Goal: Information Seeking & Learning: Learn about a topic

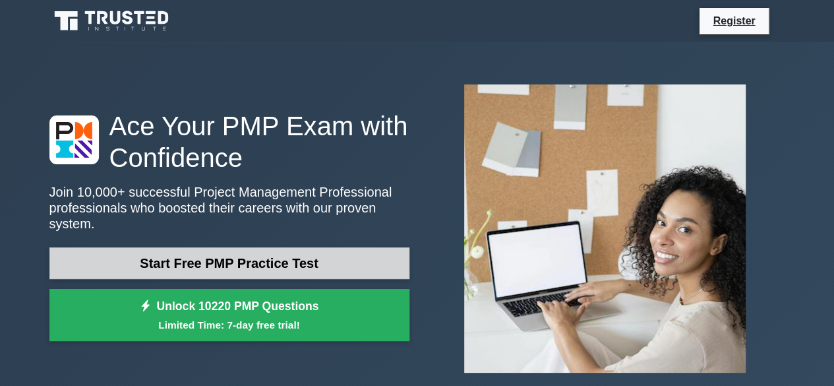
click at [212, 256] on link "Start Free PMP Practice Test" at bounding box center [229, 263] width 360 height 32
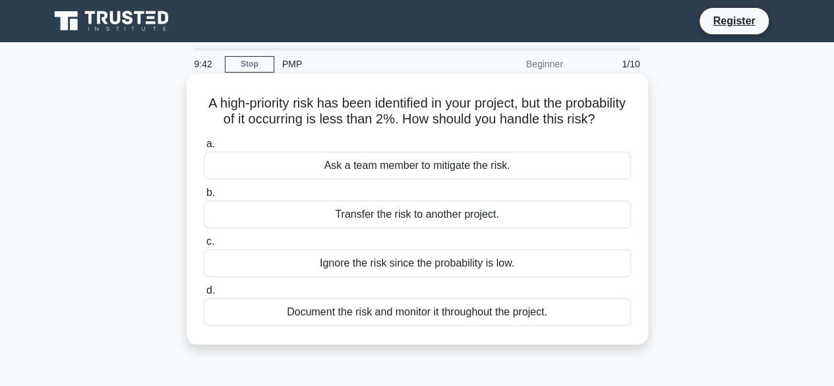
click at [377, 326] on div "Document the risk and monitor it throughout the project." at bounding box center [417, 312] width 427 height 28
click at [204, 295] on input "d. Document the risk and monitor it throughout the project." at bounding box center [204, 290] width 0 height 9
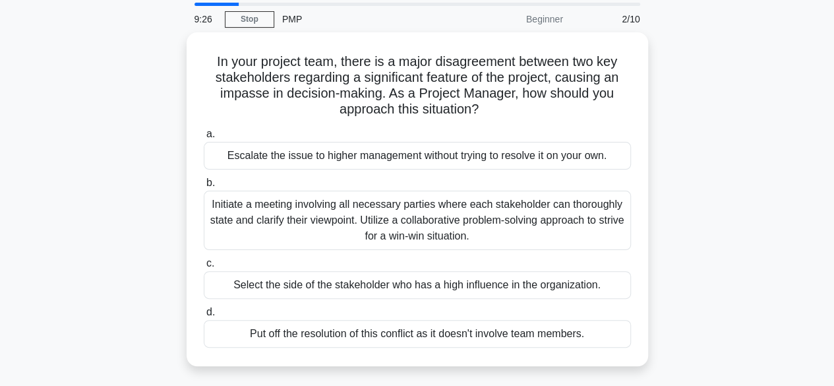
scroll to position [66, 0]
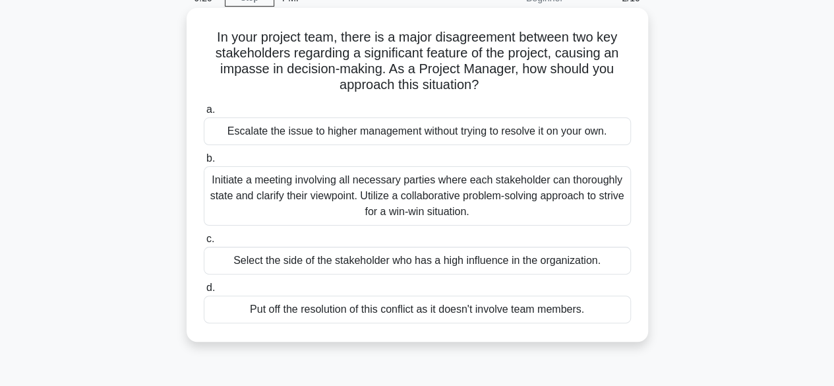
click at [425, 195] on div "Initiate a meeting involving all necessary parties where each stakeholder can t…" at bounding box center [417, 195] width 427 height 59
click at [204, 163] on input "b. Initiate a meeting involving all necessary parties where each stakeholder ca…" at bounding box center [204, 158] width 0 height 9
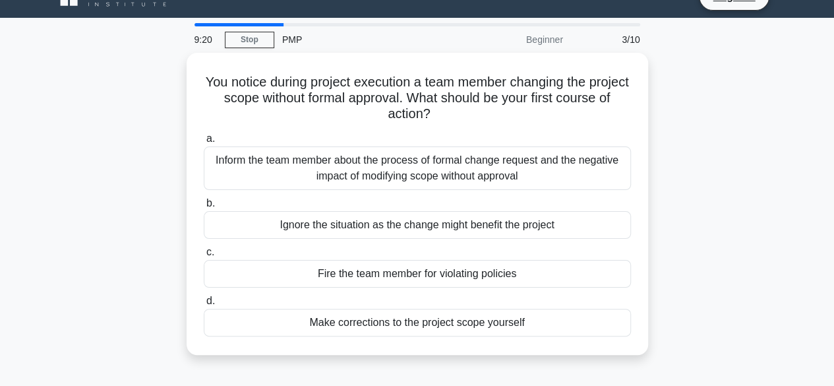
scroll to position [0, 0]
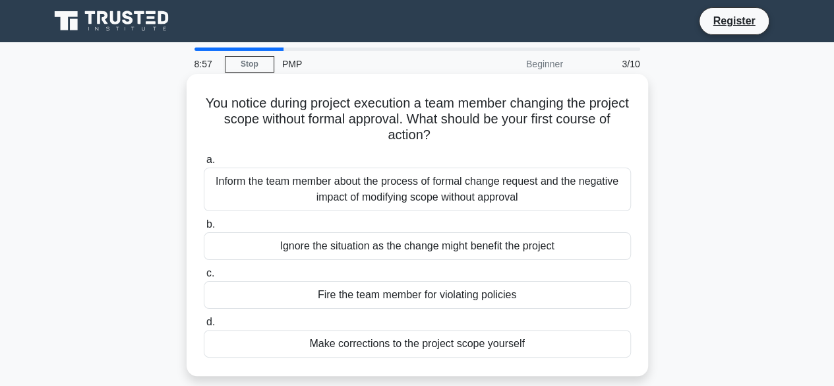
click at [410, 194] on div "Inform the team member about the process of formal change request and the negat…" at bounding box center [417, 189] width 427 height 44
click at [204, 164] on input "a. Inform the team member about the process of formal change request and the ne…" at bounding box center [204, 160] width 0 height 9
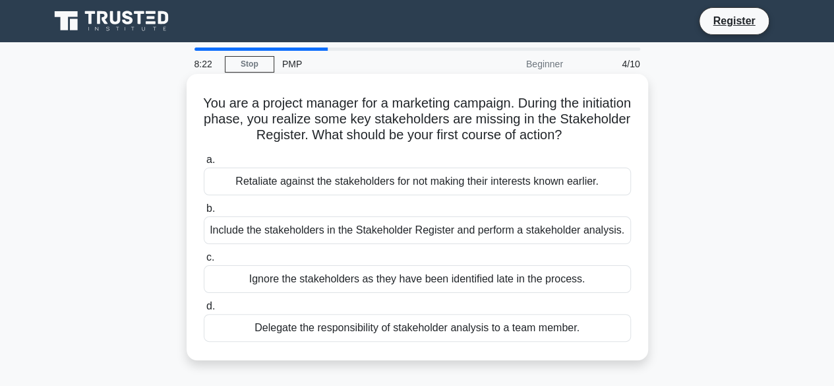
click at [440, 184] on div "Retaliate against the stakeholders for not making their interests known earlier." at bounding box center [417, 181] width 427 height 28
click at [204, 164] on input "a. Retaliate against the stakeholders for not making their interests known earl…" at bounding box center [204, 160] width 0 height 9
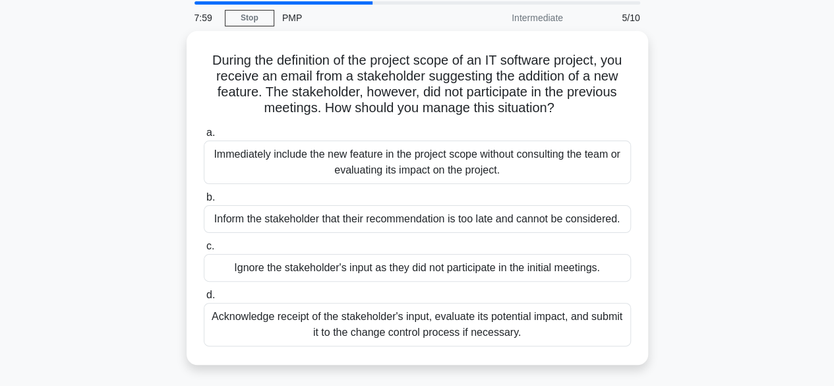
scroll to position [66, 0]
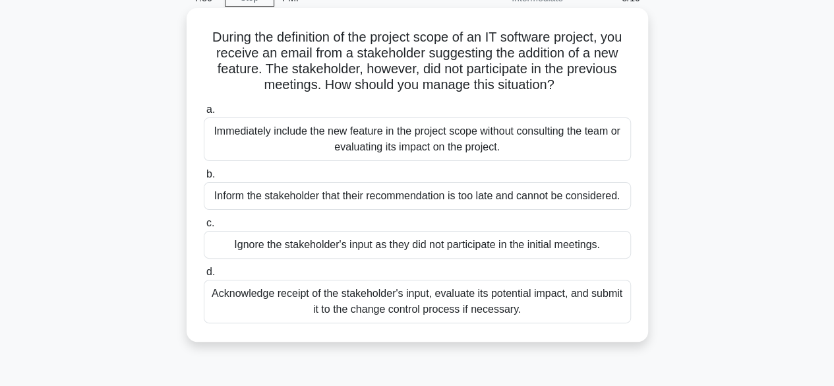
click at [418, 295] on div "Acknowledge receipt of the stakeholder's input, evaluate its potential impact, …" at bounding box center [417, 302] width 427 height 44
click at [204, 276] on input "d. Acknowledge receipt of the stakeholder's input, evaluate its potential impac…" at bounding box center [204, 272] width 0 height 9
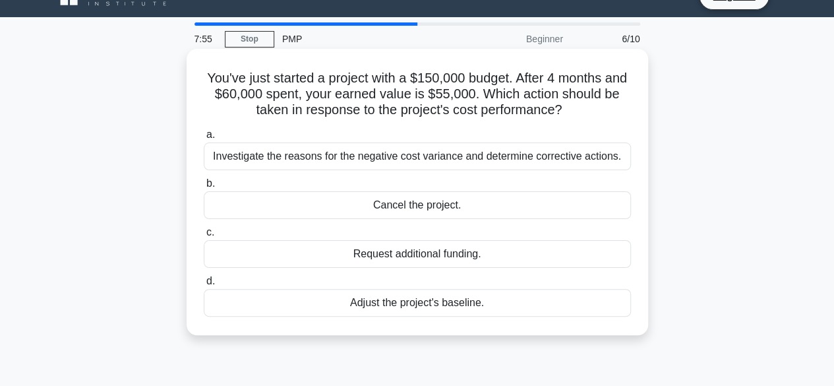
scroll to position [0, 0]
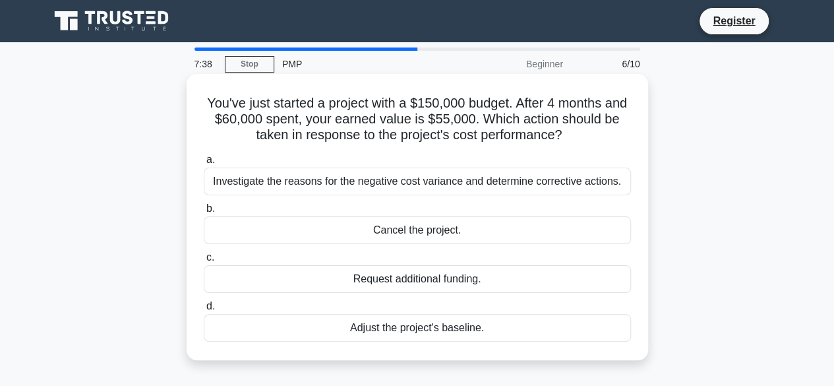
click at [433, 185] on div "Investigate the reasons for the negative cost variance and determine corrective…" at bounding box center [417, 181] width 427 height 28
click at [204, 164] on input "a. Investigate the reasons for the negative cost variance and determine correct…" at bounding box center [204, 160] width 0 height 9
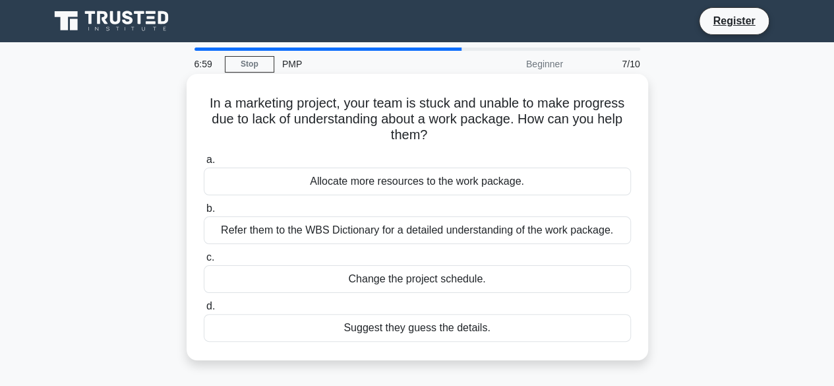
click at [424, 234] on div "Refer them to the WBS Dictionary for a detailed understanding of the work packa…" at bounding box center [417, 230] width 427 height 28
click at [204, 213] on input "b. Refer them to the WBS Dictionary for a detailed understanding of the work pa…" at bounding box center [204, 208] width 0 height 9
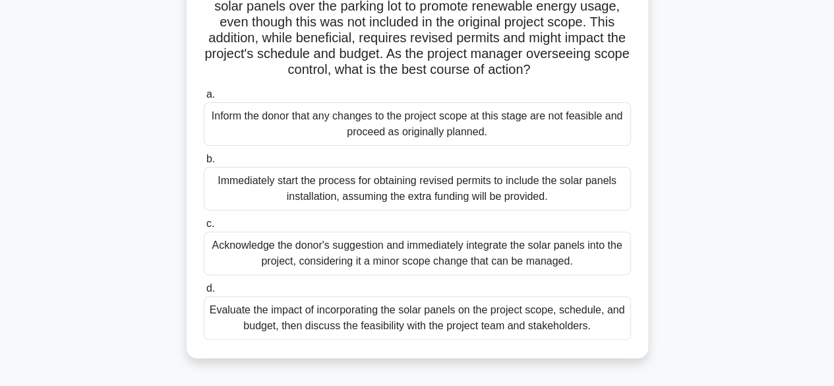
scroll to position [198, 0]
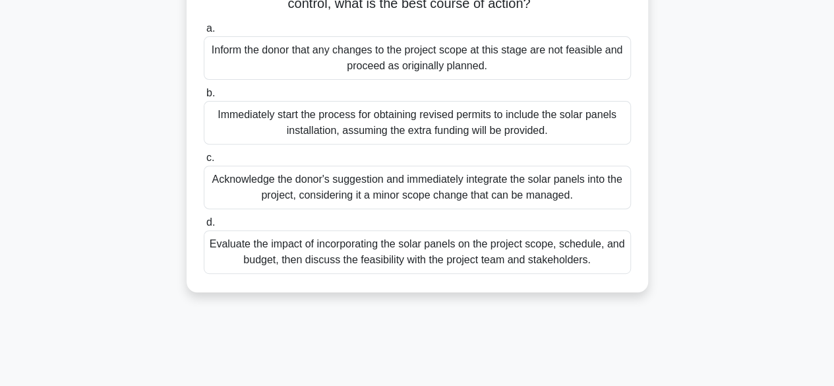
click at [409, 263] on div "Evaluate the impact of incorporating the solar panels on the project scope, sch…" at bounding box center [417, 252] width 427 height 44
click at [204, 227] on input "d. Evaluate the impact of incorporating the solar panels on the project scope, …" at bounding box center [204, 222] width 0 height 9
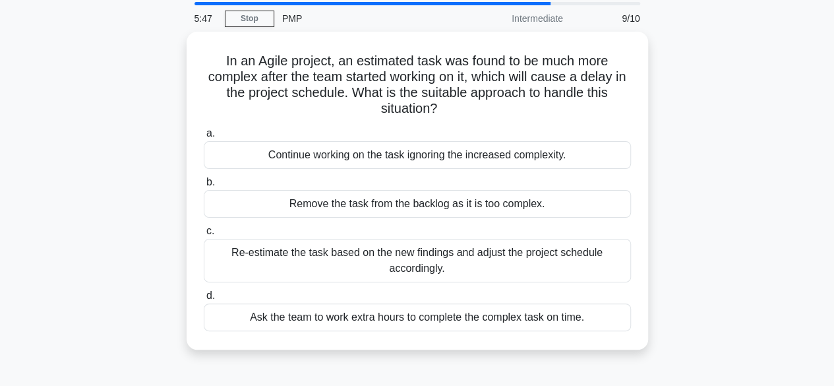
scroll to position [66, 0]
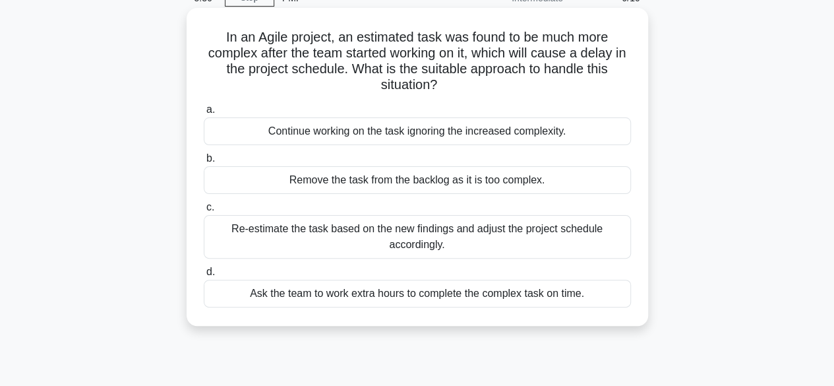
click at [417, 234] on div "Re-estimate the task based on the new findings and adjust the project schedule …" at bounding box center [417, 237] width 427 height 44
click at [204, 212] on input "c. Re-estimate the task based on the new findings and adjust the project schedu…" at bounding box center [204, 207] width 0 height 9
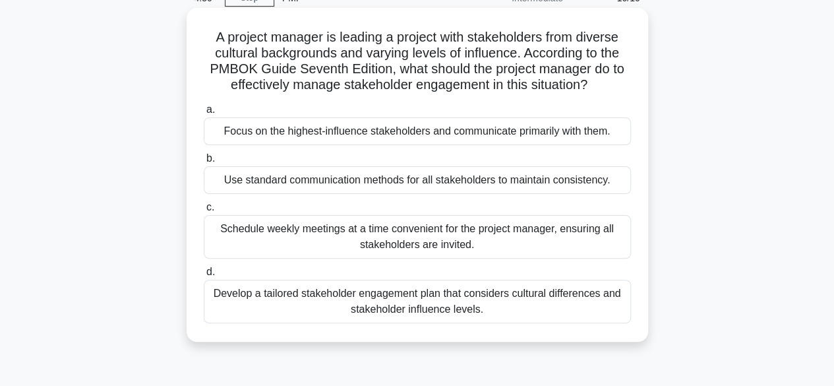
click at [401, 303] on div "Develop a tailored stakeholder engagement plan that considers cultural differen…" at bounding box center [417, 302] width 427 height 44
click at [204, 276] on input "d. Develop a tailored stakeholder engagement plan that considers cultural diffe…" at bounding box center [204, 272] width 0 height 9
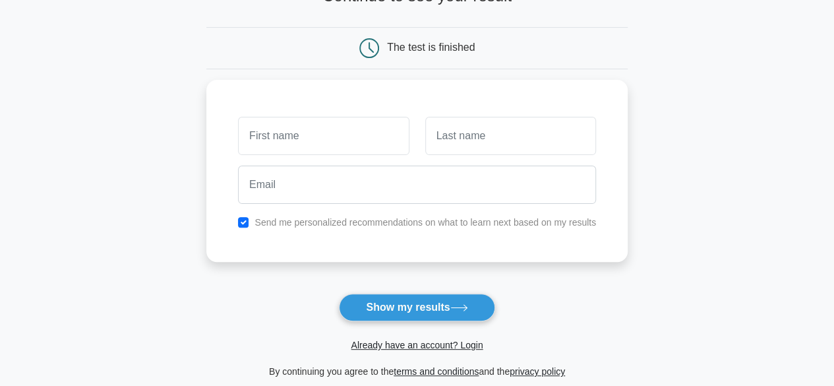
scroll to position [132, 0]
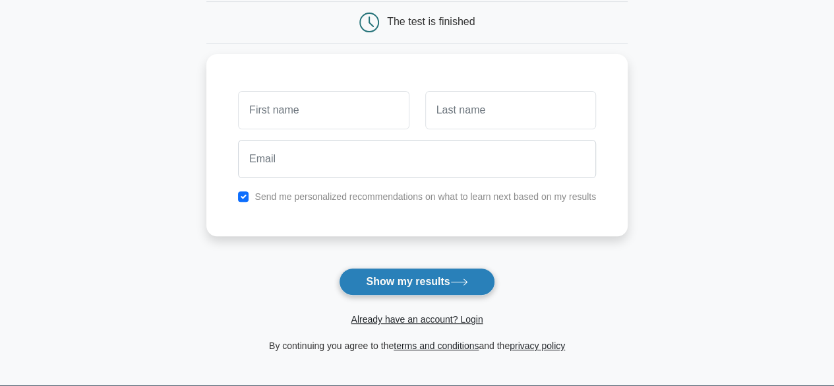
click at [384, 279] on button "Show my results" at bounding box center [417, 282] width 156 height 28
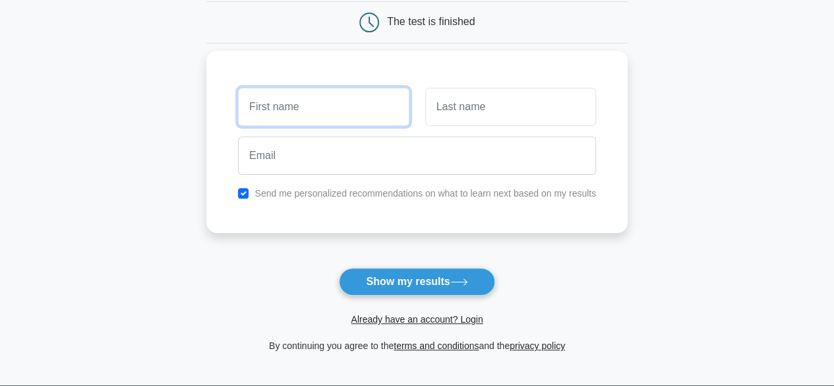
click at [287, 110] on input "text" at bounding box center [323, 107] width 171 height 38
type input "[PERSON_NAME]"
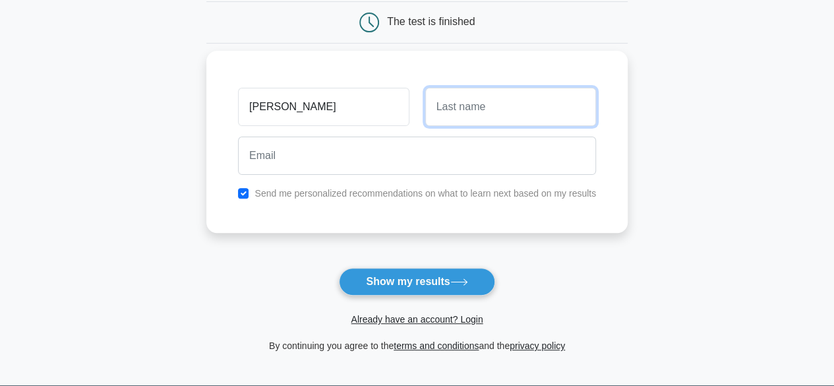
click at [460, 106] on input "text" at bounding box center [510, 107] width 171 height 38
type input "[PERSON_NAME]"
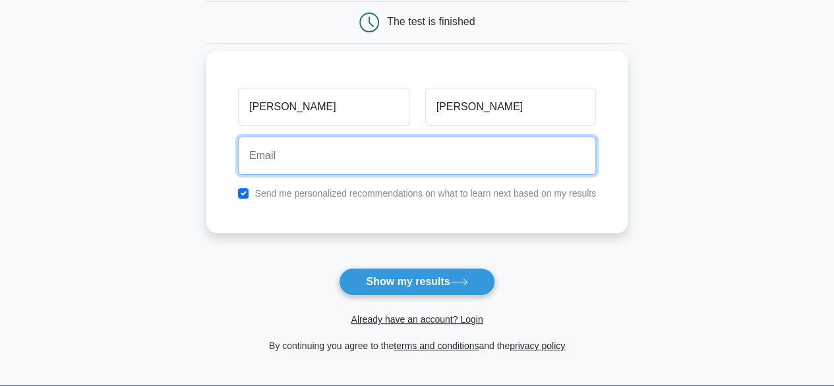
click at [285, 160] on input "email" at bounding box center [417, 155] width 358 height 38
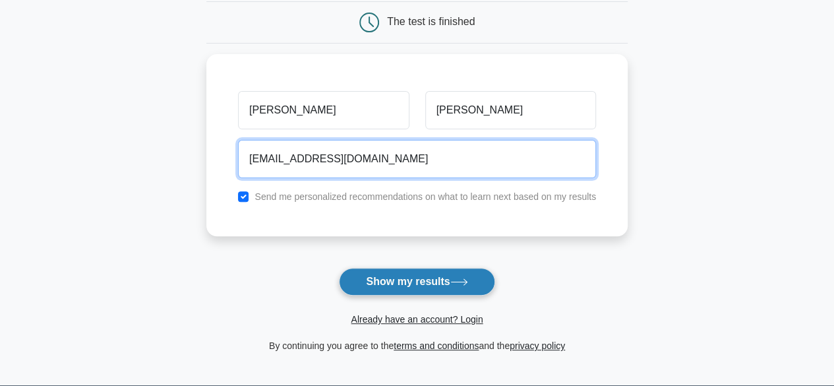
type input "[EMAIL_ADDRESS][DOMAIN_NAME]"
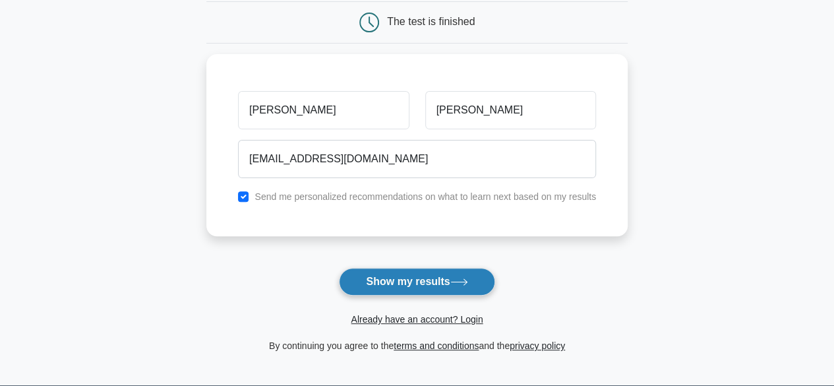
click at [428, 281] on button "Show my results" at bounding box center [417, 282] width 156 height 28
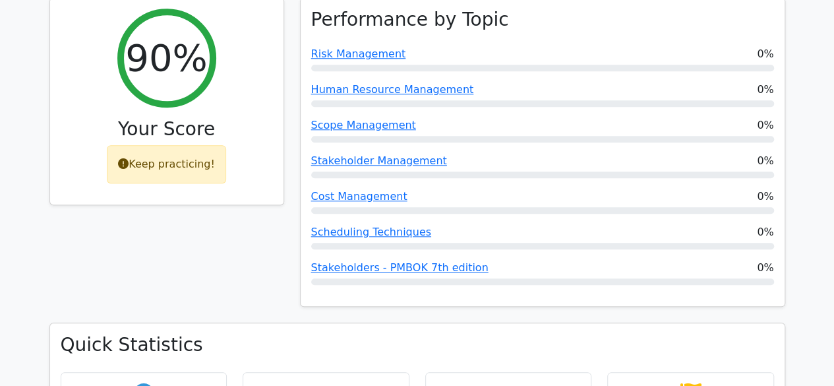
scroll to position [659, 0]
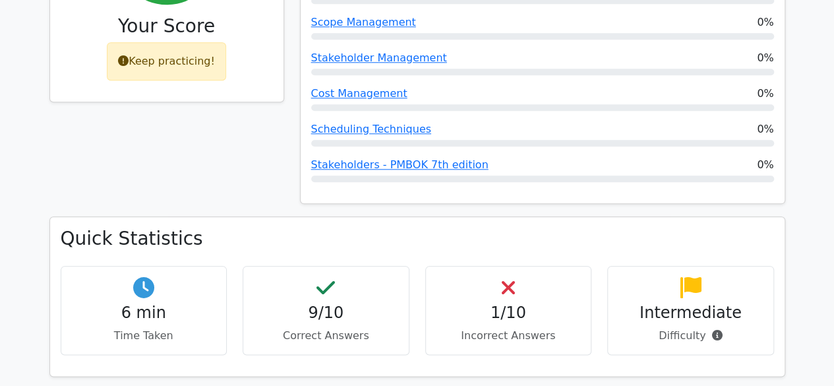
click at [510, 277] on icon at bounding box center [508, 287] width 13 height 21
click at [505, 303] on h4 "1/10" at bounding box center [508, 312] width 144 height 19
click at [508, 328] on p "Incorrect Answers" at bounding box center [508, 336] width 144 height 16
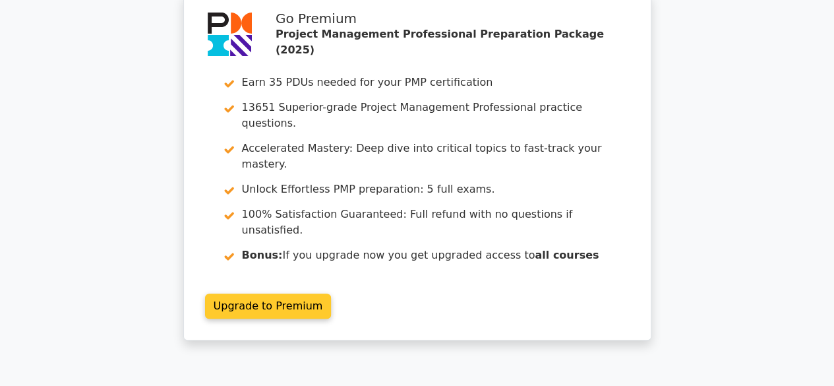
scroll to position [0, 0]
